Goal: Find contact information: Find contact information

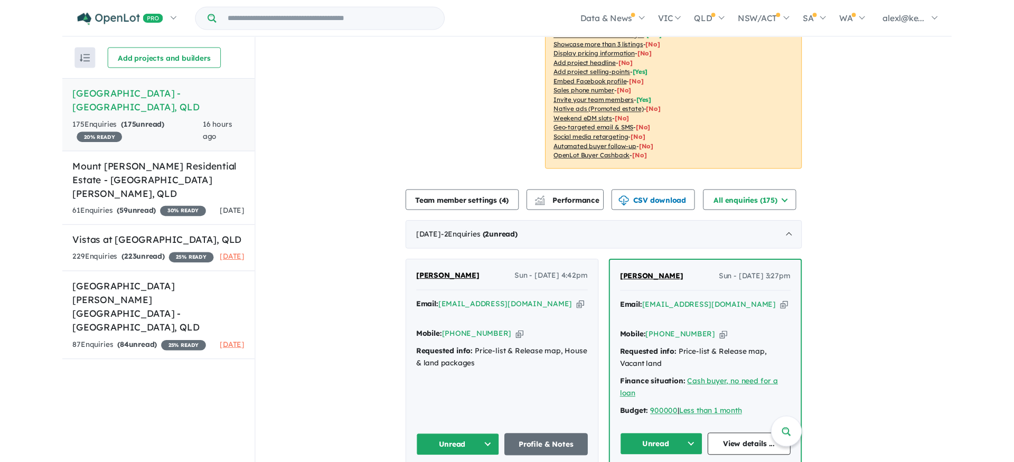
scroll to position [199, 0]
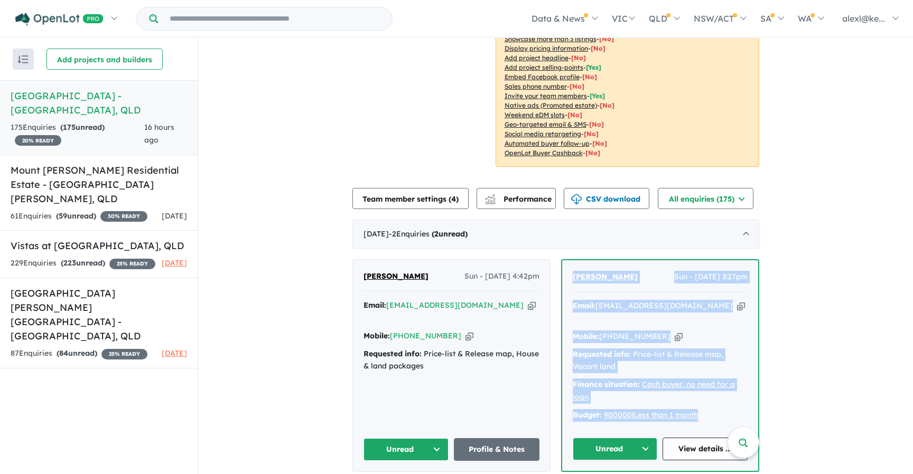
drag, startPoint x: 705, startPoint y: 390, endPoint x: 556, endPoint y: 258, distance: 199.5
click at [556, 259] on div "[PERSON_NAME] Sun - [DATE] 4:42pm Email: [EMAIL_ADDRESS][DOMAIN_NAME] Copied! M…" at bounding box center [555, 365] width 407 height 212
copy div "[PERSON_NAME] Sun - [DATE] 3:27pm Email: [EMAIL_ADDRESS][DOMAIN_NAME] Copied! M…"
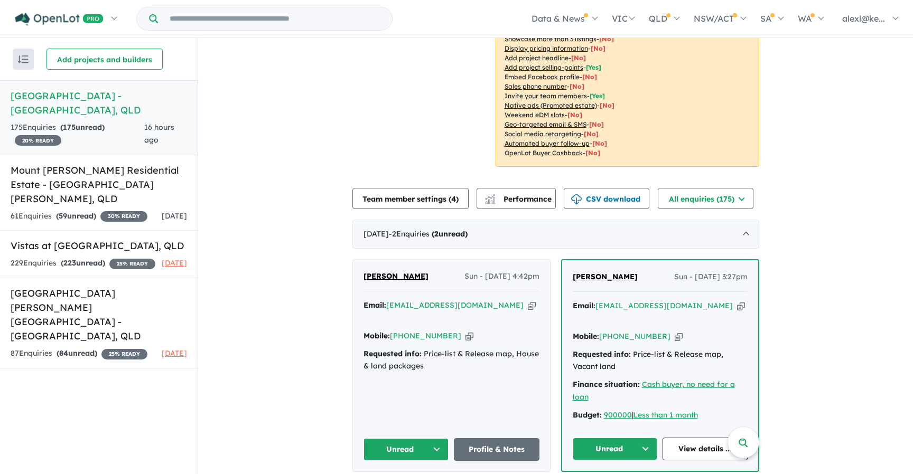
click at [627, 276] on div "[PERSON_NAME] Sun - [DATE] 3:27pm" at bounding box center [660, 281] width 175 height 21
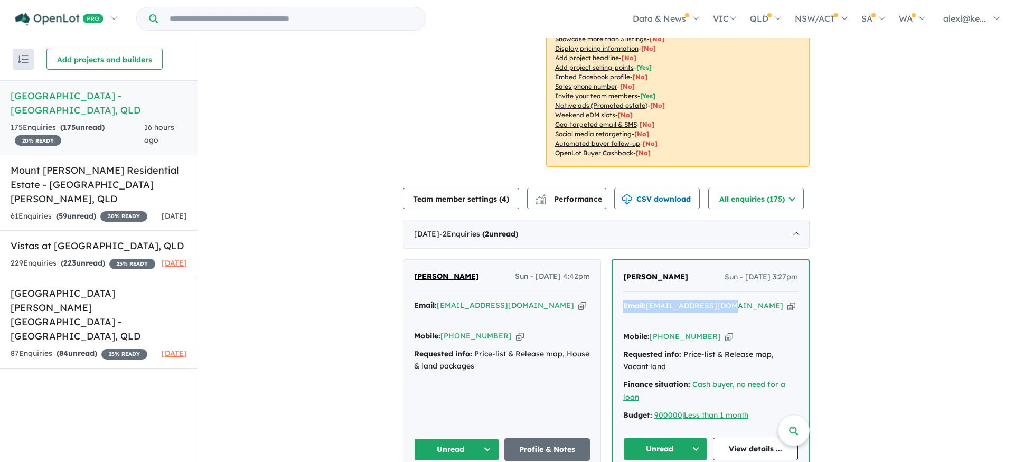
drag, startPoint x: 646, startPoint y: 284, endPoint x: 728, endPoint y: 295, distance: 83.2
click at [728, 295] on div "[PERSON_NAME] Sun - [DATE] 3:27pm Email: [EMAIL_ADDRESS][DOMAIN_NAME] Copied! M…" at bounding box center [711, 365] width 196 height 210
click at [762, 300] on div "Email: [EMAIL_ADDRESS][DOMAIN_NAME] Copied!" at bounding box center [710, 312] width 175 height 25
drag, startPoint x: 730, startPoint y: 287, endPoint x: 648, endPoint y: 289, distance: 81.9
click at [648, 300] on div "Email: [EMAIL_ADDRESS][DOMAIN_NAME] Copied!" at bounding box center [710, 312] width 175 height 25
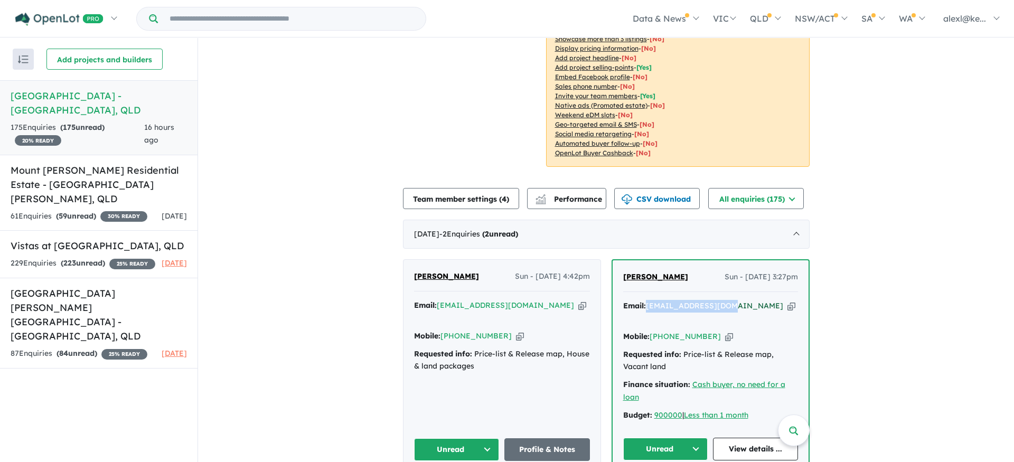
copy a%20Rainforest%20Edge%20Estate%20-%20Mount%20Sheridan"] "[EMAIL_ADDRESS][DOMAIN_NAME]"
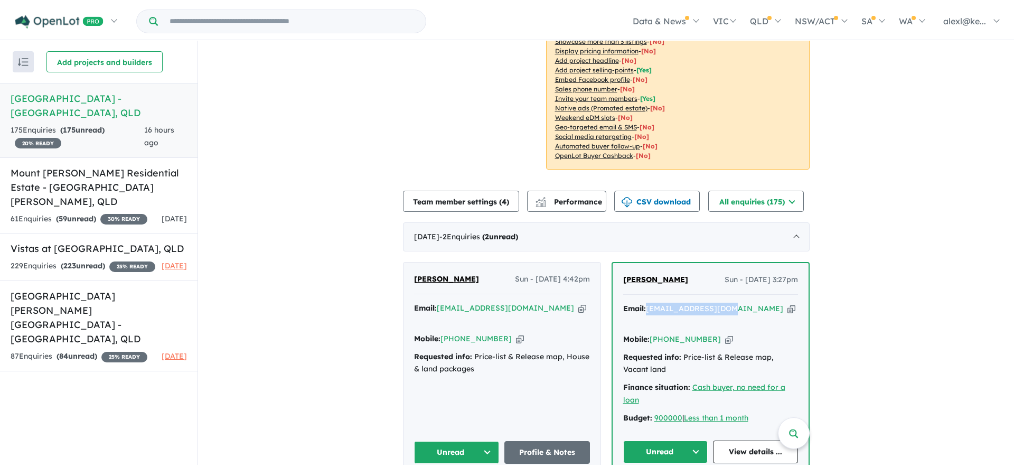
scroll to position [0, 0]
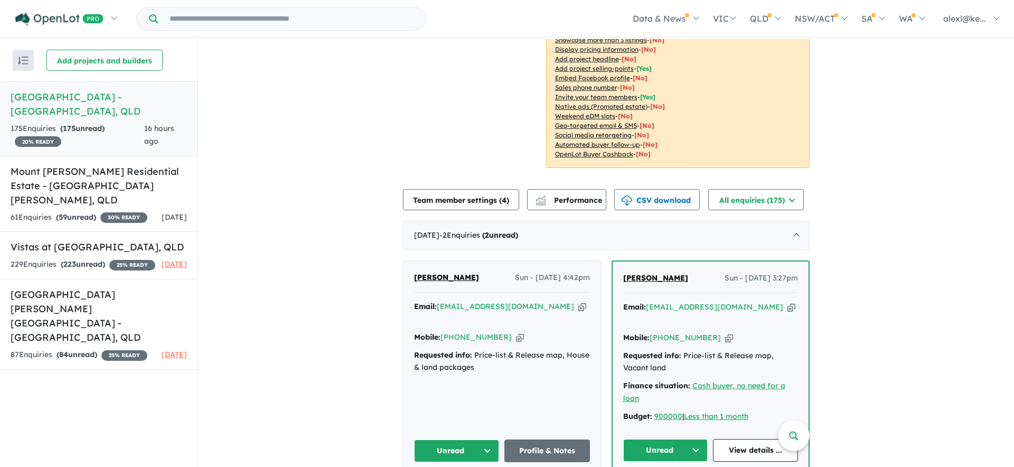
drag, startPoint x: 438, startPoint y: 282, endPoint x: 521, endPoint y: 294, distance: 83.8
click at [521, 294] on div "[PERSON_NAME] Sun - [DATE] 4:42pm Email: [EMAIL_ADDRESS][DOMAIN_NAME] Copied! M…" at bounding box center [502, 366] width 197 height 211
click at [544, 285] on div "[PERSON_NAME] Sun - [DATE] 4:42pm Email: [EMAIL_ADDRESS][DOMAIN_NAME] Copied! M…" at bounding box center [502, 366] width 197 height 211
drag, startPoint x: 538, startPoint y: 288, endPoint x: 437, endPoint y: 295, distance: 101.7
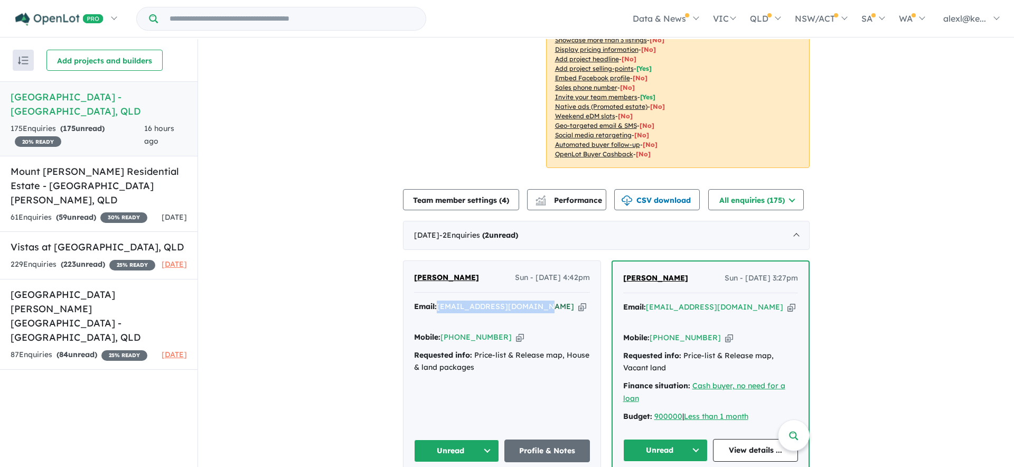
click at [437, 301] on div "Email: [PERSON_NAME][EMAIL_ADDRESS][DOMAIN_NAME] Copied!" at bounding box center [502, 313] width 176 height 25
copy a%20Rainforest%20Edge%20Estate%20-%20Mount%20Sheridan"] "[EMAIL_ADDRESS][DOMAIN_NAME]"
click at [82, 182] on h5 "Mount [PERSON_NAME] Residential Estate - [GEOGRAPHIC_DATA][PERSON_NAME] , [GEOG…" at bounding box center [99, 185] width 176 height 43
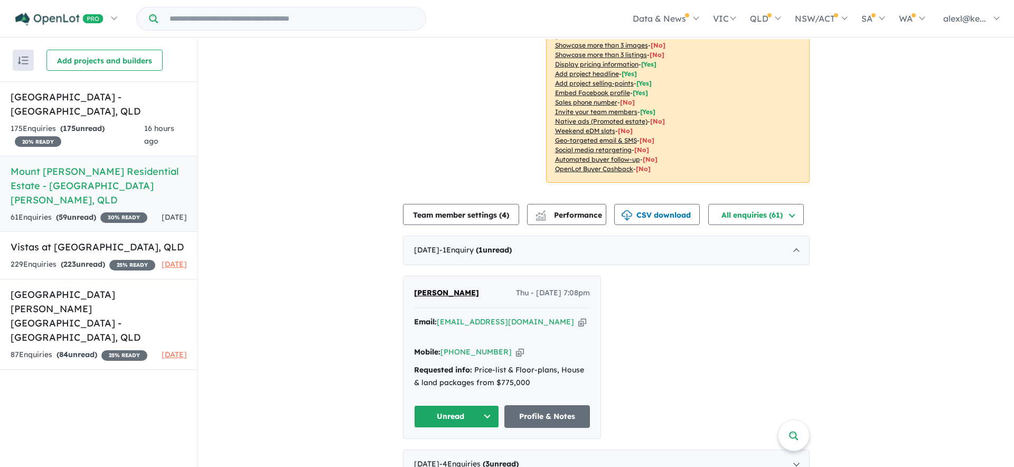
scroll to position [171, 0]
drag, startPoint x: 523, startPoint y: 315, endPoint x: 439, endPoint y: 316, distance: 84.0
click at [439, 316] on div "Email: [EMAIL_ADDRESS][DOMAIN_NAME] Copied!" at bounding box center [502, 327] width 176 height 25
copy a%20Mount%20Peter%20Residential%20Estate%20-%20Mount%20Peter"] "[EMAIL_ADDRESS][DOMAIN_NAME]"
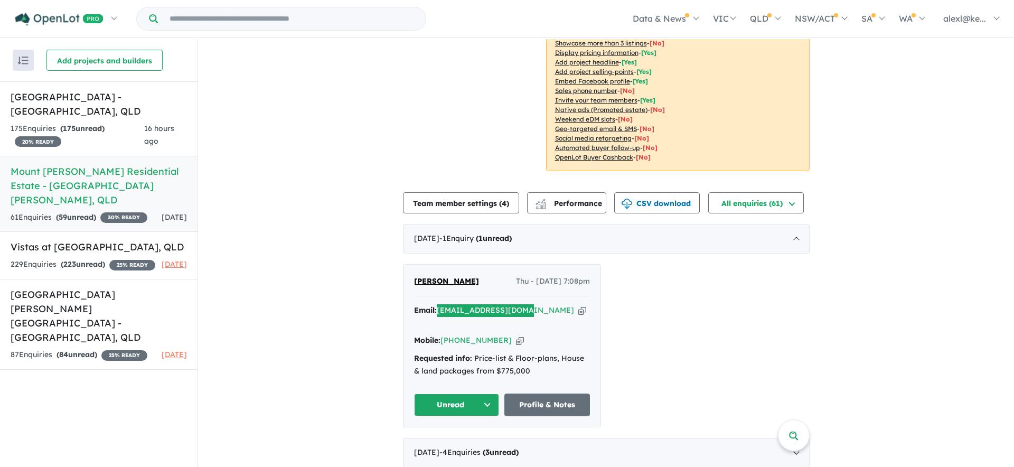
scroll to position [181, 0]
